Goal: Task Accomplishment & Management: Use online tool/utility

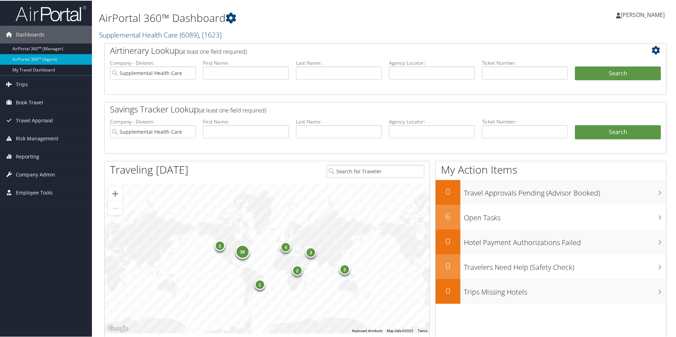
click at [155, 35] on link "Supplemental Health Care ( 6089 ) , [ 1623 ]" at bounding box center [160, 34] width 123 height 10
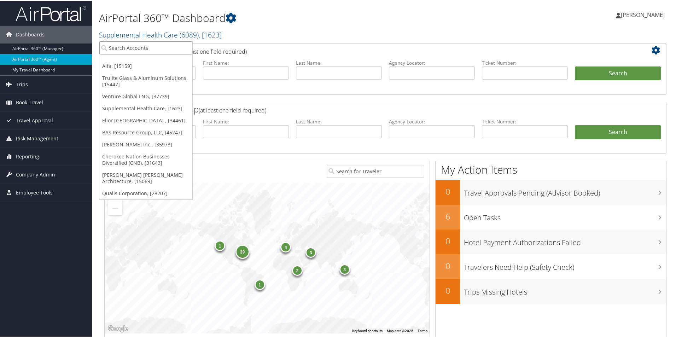
click at [144, 49] on input "search" at bounding box center [145, 47] width 93 height 13
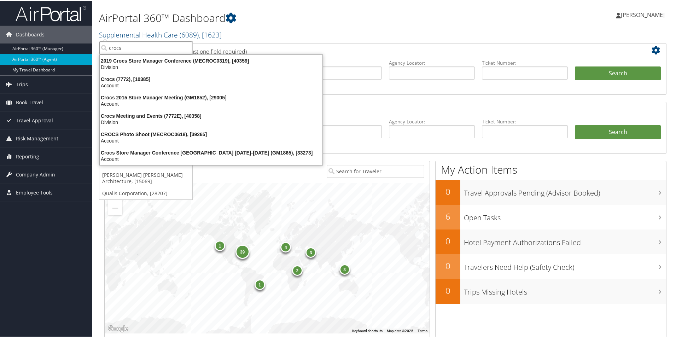
type input "crocs"
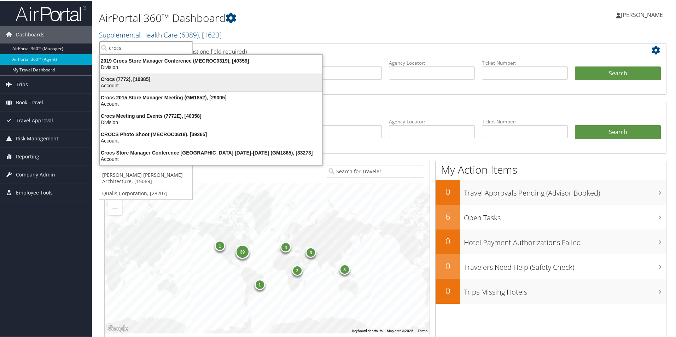
click at [121, 82] on div "Account" at bounding box center [210, 85] width 231 height 6
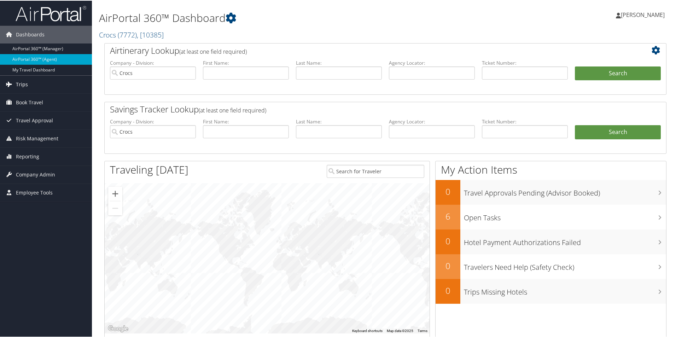
click at [28, 83] on link "Trips" at bounding box center [46, 84] width 92 height 18
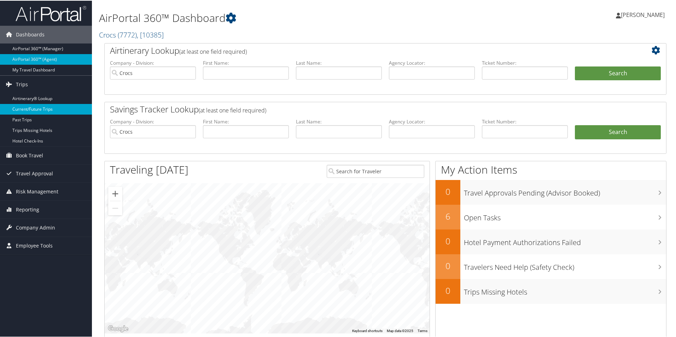
click at [39, 107] on link "Current/Future Trips" at bounding box center [46, 108] width 92 height 11
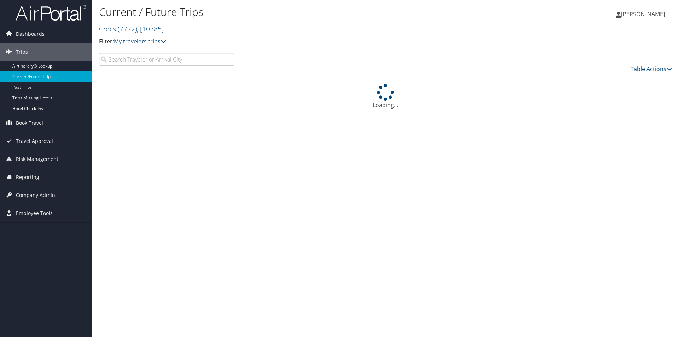
click at [152, 60] on input "search" at bounding box center [166, 59] width 135 height 13
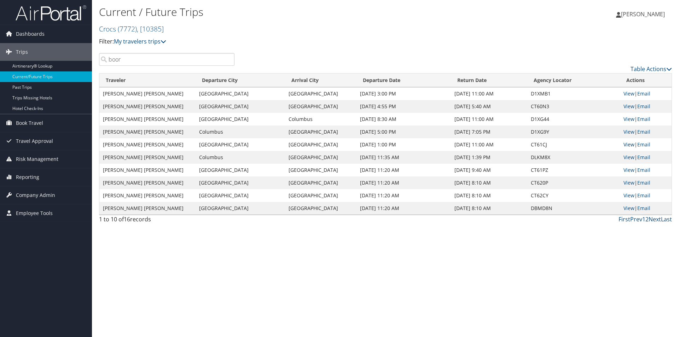
type input "boor"
click at [627, 142] on link "View" at bounding box center [628, 144] width 11 height 7
click at [630, 156] on link "View" at bounding box center [628, 157] width 11 height 7
click at [627, 168] on link "View" at bounding box center [628, 169] width 11 height 7
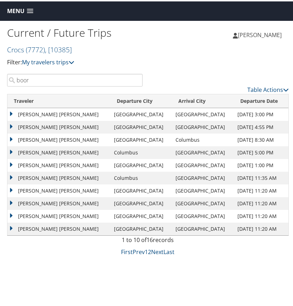
click at [30, 8] on span at bounding box center [30, 9] width 6 height 5
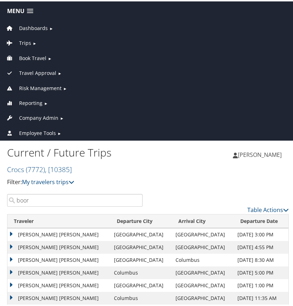
click at [27, 24] on span "Dashboards" at bounding box center [33, 27] width 29 height 8
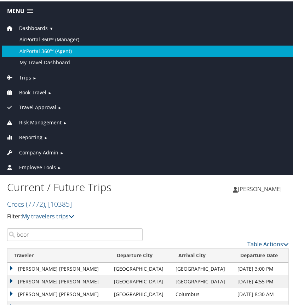
click at [34, 49] on link "AirPortal 360™ (Agent)" at bounding box center [148, 49] width 292 height 11
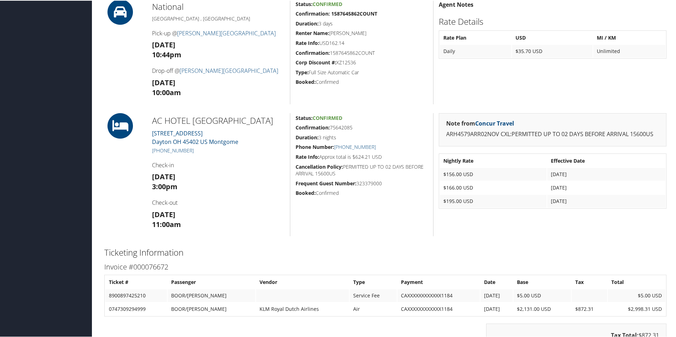
scroll to position [459, 0]
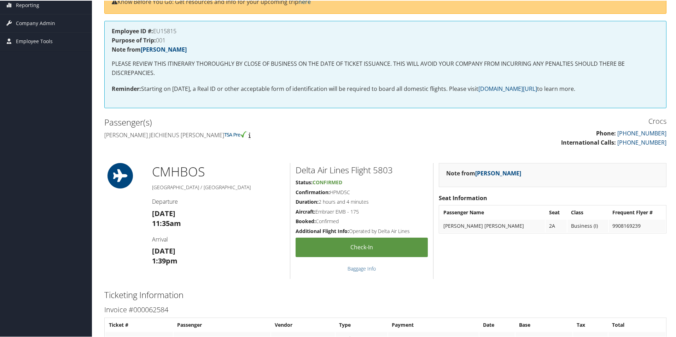
scroll to position [69, 0]
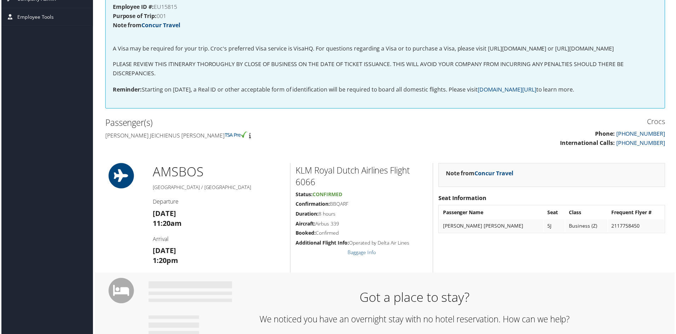
scroll to position [141, 0]
